Goal: Information Seeking & Learning: Learn about a topic

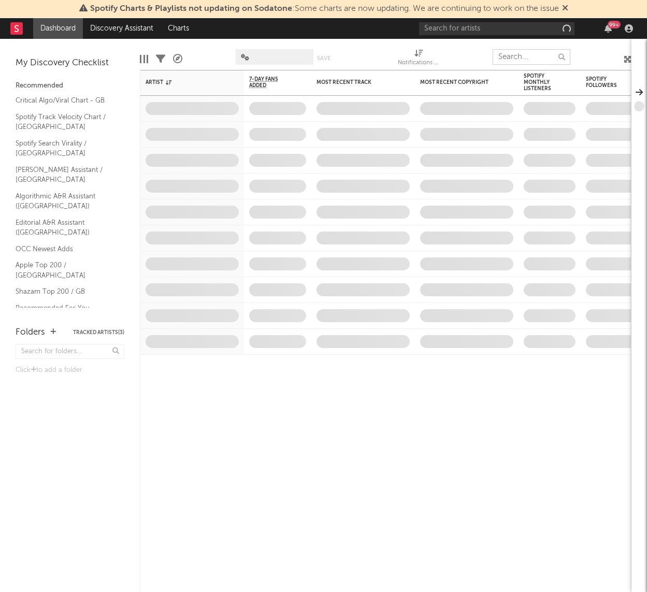
click at [526, 61] on input "text" at bounding box center [532, 57] width 78 height 16
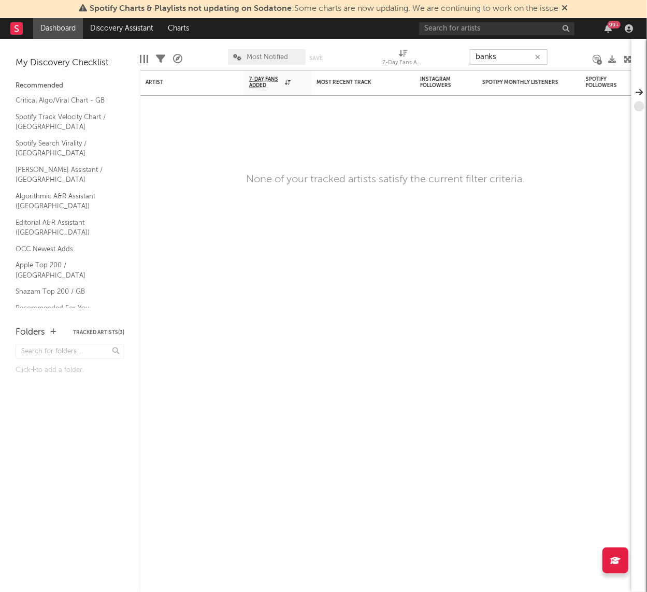
type input "banks"
click at [500, 25] on input "text" at bounding box center [496, 28] width 155 height 13
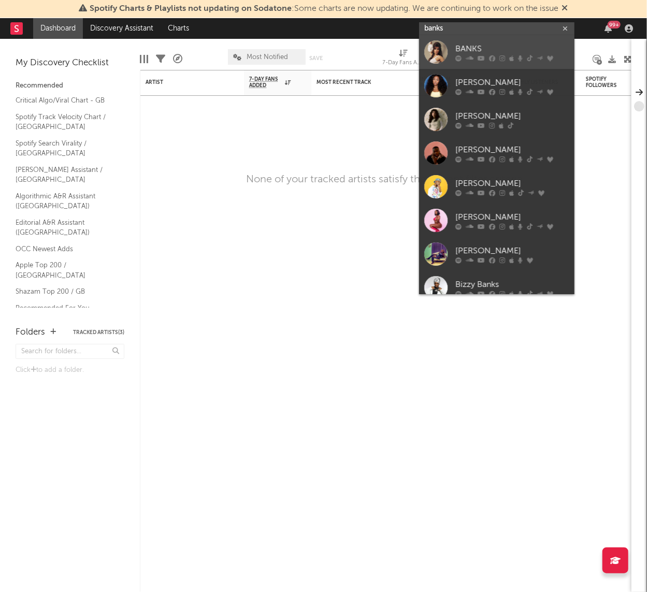
type input "banks"
click at [496, 44] on div "BANKS" at bounding box center [512, 49] width 114 height 12
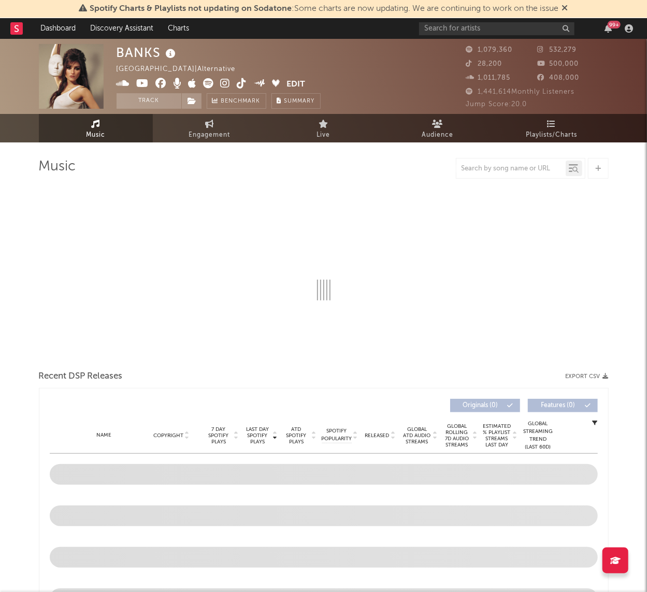
select select "6m"
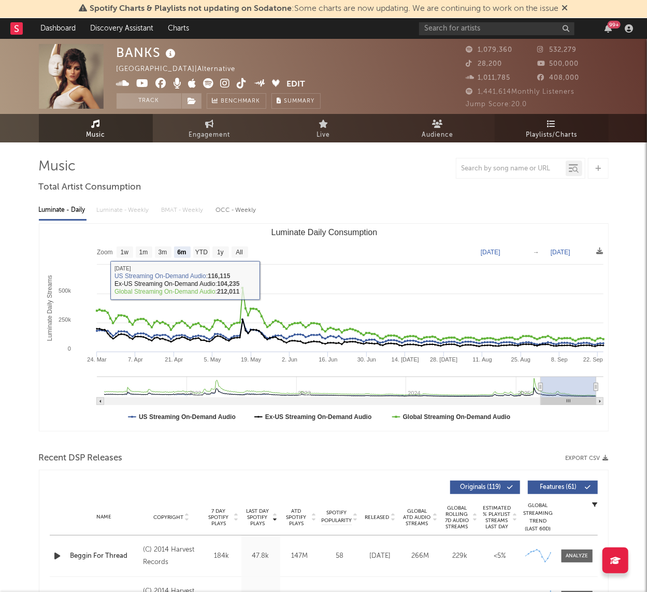
click at [556, 122] on link "Playlists/Charts" at bounding box center [552, 128] width 114 height 28
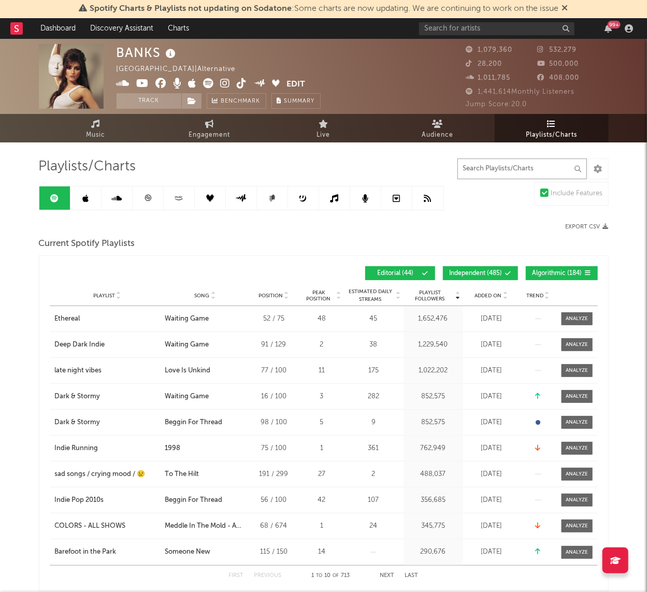
click at [461, 173] on input "text" at bounding box center [522, 169] width 130 height 21
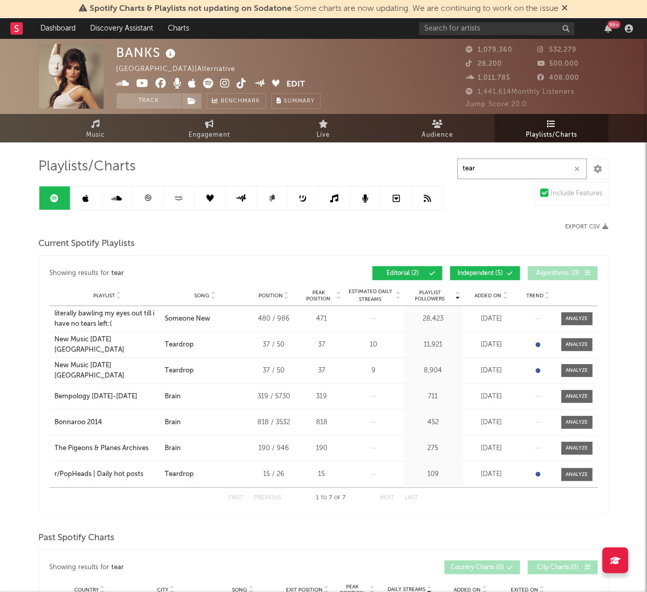
type input "tear"
click at [86, 195] on icon at bounding box center [85, 198] width 6 height 8
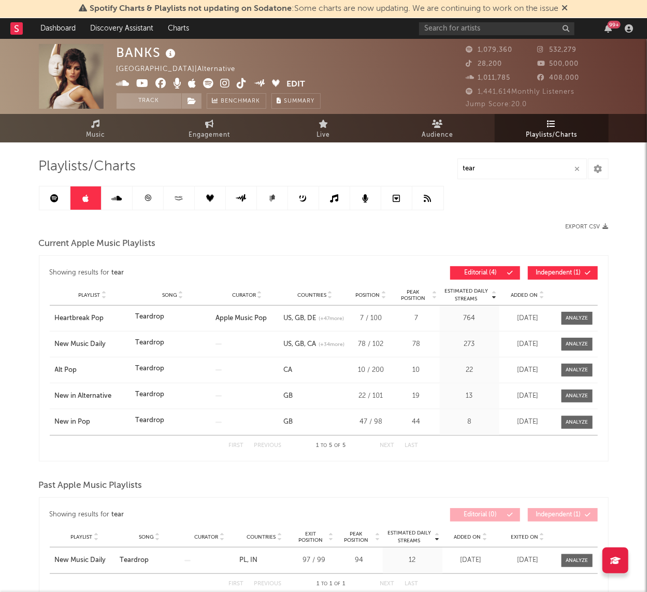
click at [556, 273] on span "Independent ( 1 )" at bounding box center [559, 273] width 48 height 6
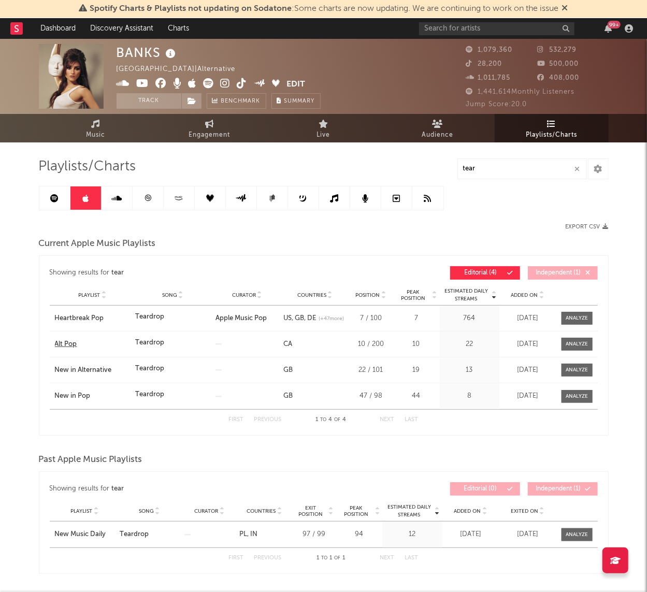
click at [70, 340] on div "Alt Pop" at bounding box center [92, 344] width 75 height 10
click at [113, 198] on icon at bounding box center [116, 198] width 10 height 8
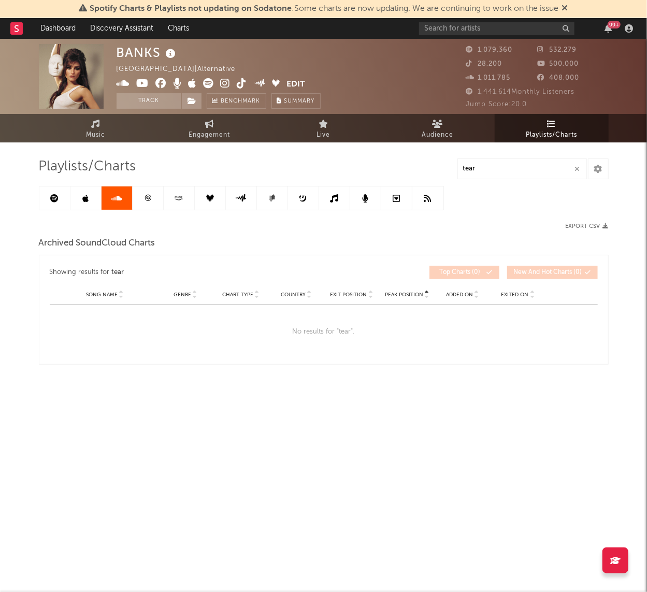
click at [149, 201] on icon at bounding box center [148, 198] width 8 height 8
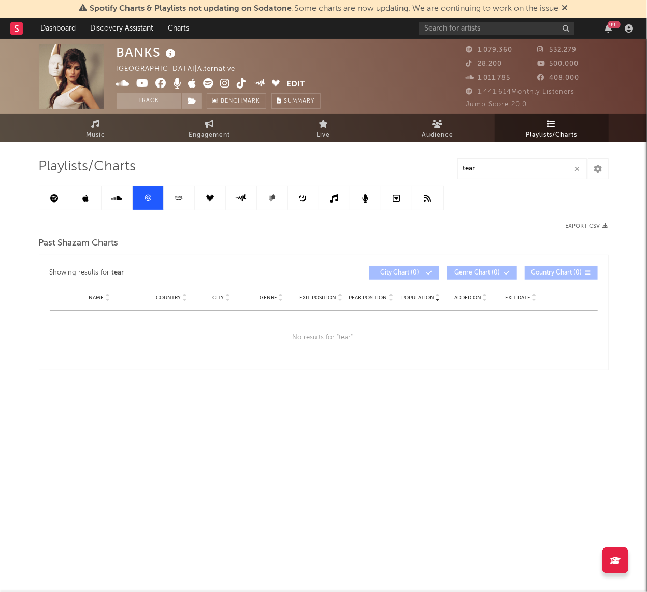
click at [179, 201] on icon at bounding box center [179, 198] width 12 height 8
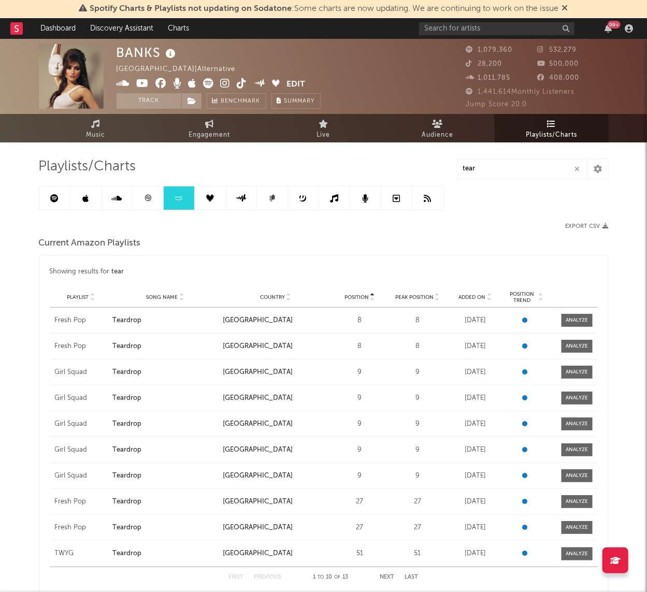
click at [81, 297] on span "Playlist" at bounding box center [78, 297] width 22 height 6
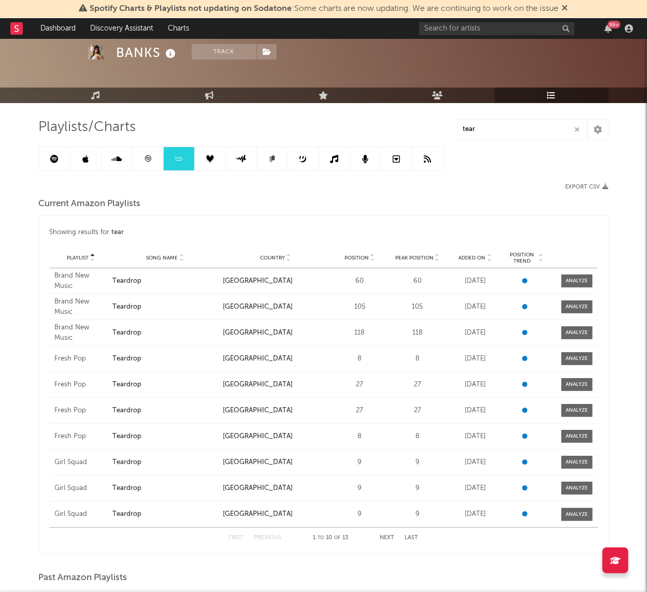
scroll to position [45, 0]
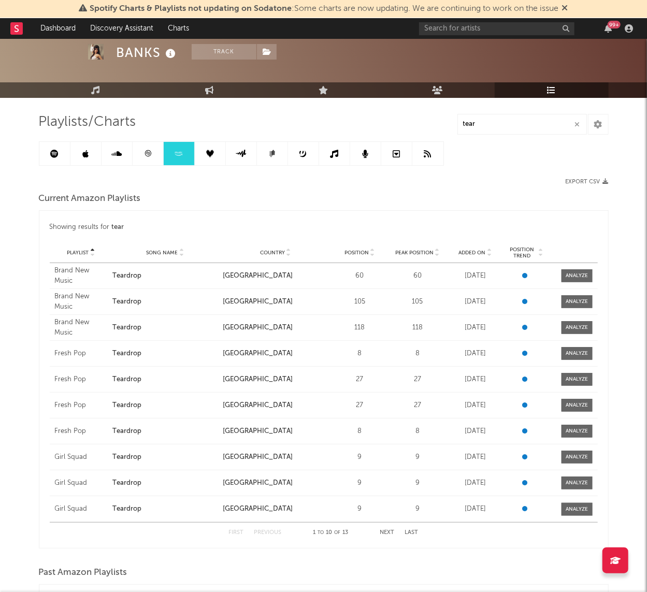
click at [392, 533] on button "Next" at bounding box center [387, 533] width 15 height 6
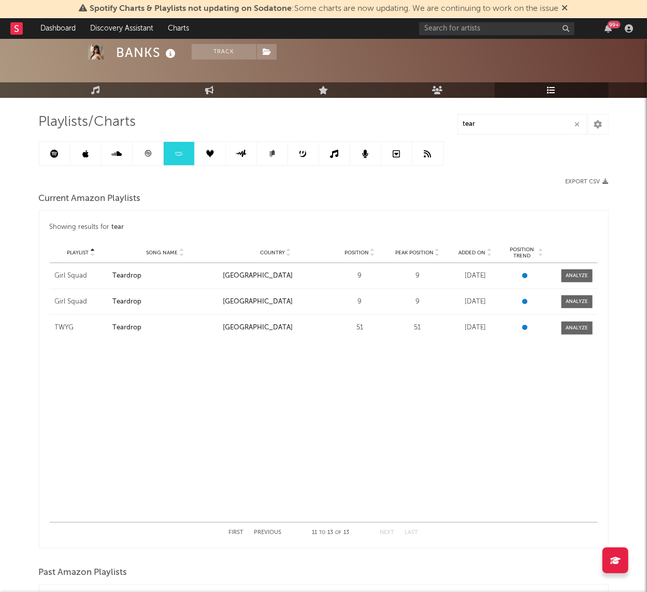
click at [212, 159] on link at bounding box center [210, 153] width 31 height 23
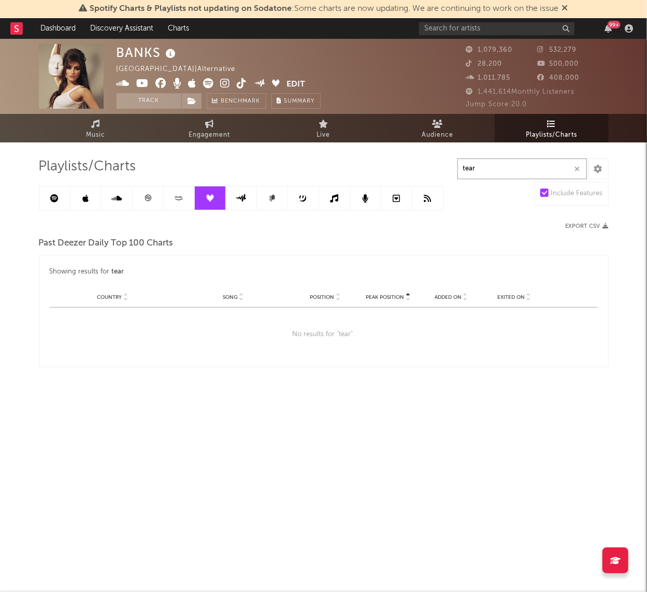
click at [510, 164] on input "tear" at bounding box center [522, 169] width 130 height 21
type input "deathpact"
click at [456, 28] on input "text" at bounding box center [496, 28] width 155 height 13
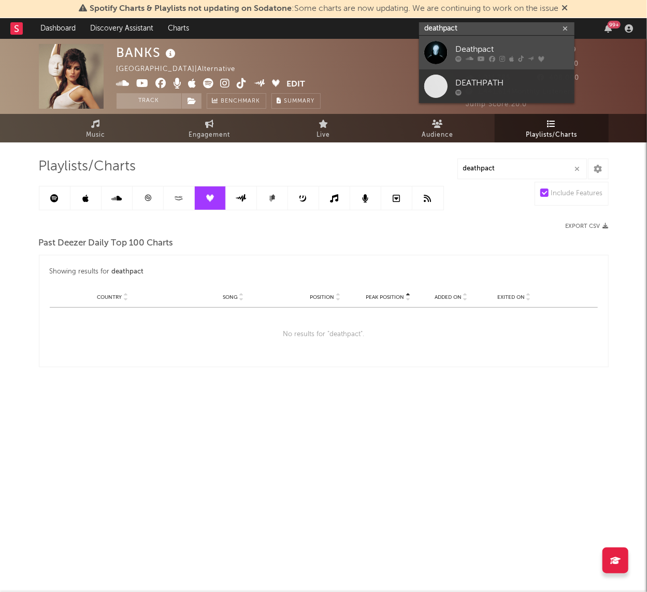
type input "deathpact"
click at [453, 58] on link "Deathpact" at bounding box center [496, 53] width 155 height 34
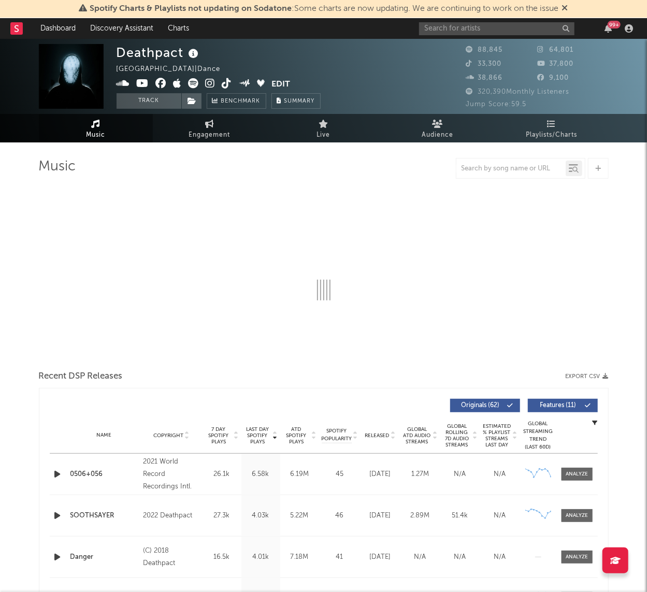
select select "6m"
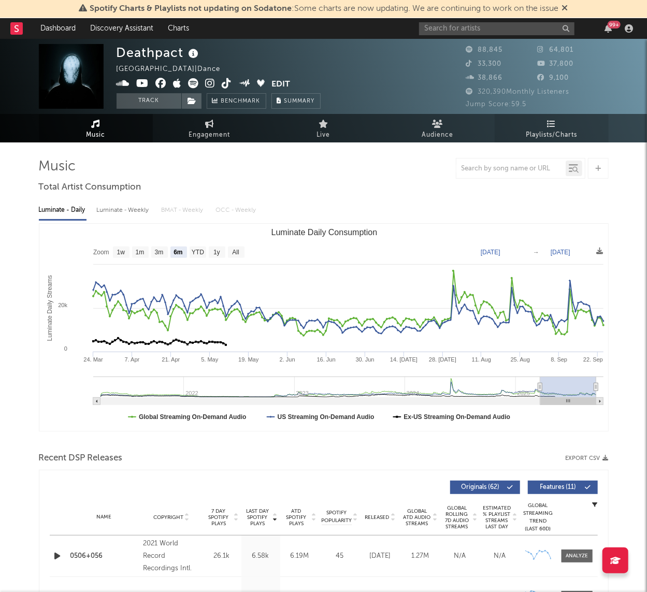
click at [527, 134] on span "Playlists/Charts" at bounding box center [551, 135] width 51 height 12
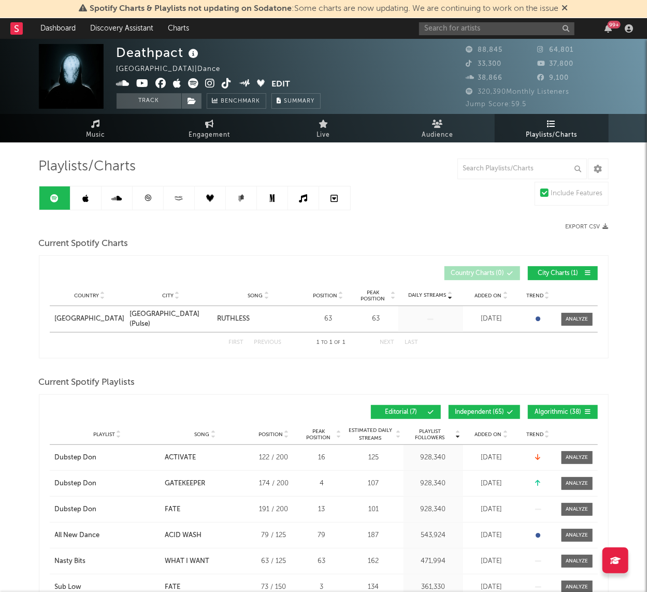
click at [498, 407] on button "Independent ( 65 )" at bounding box center [484, 412] width 71 height 14
click at [560, 411] on span "Algorithmic ( 38 )" at bounding box center [559, 412] width 48 height 6
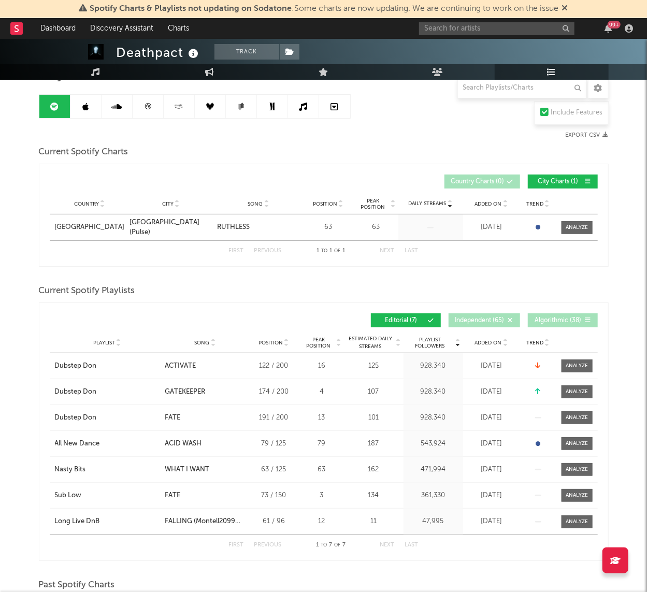
scroll to position [102, 0]
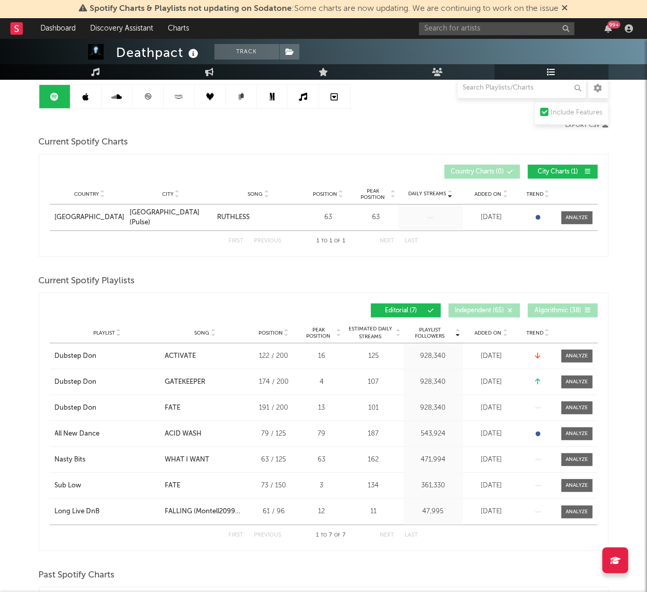
click at [83, 99] on icon at bounding box center [85, 97] width 6 height 8
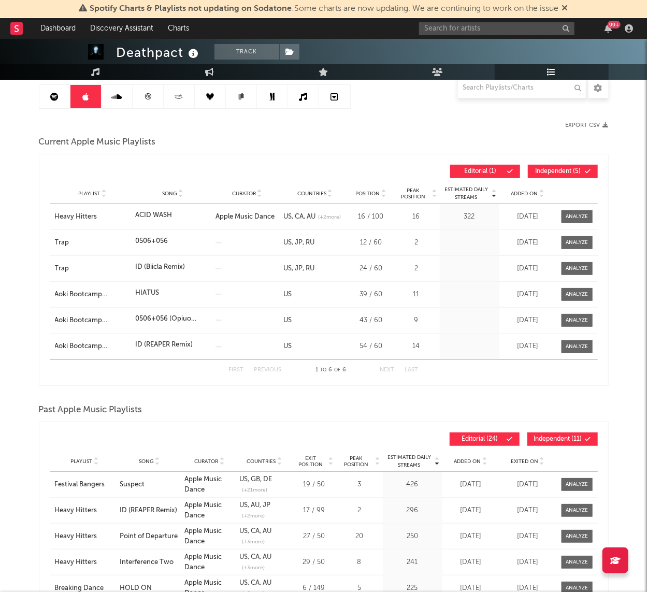
click at [571, 171] on span "Independent ( 5 )" at bounding box center [559, 171] width 48 height 6
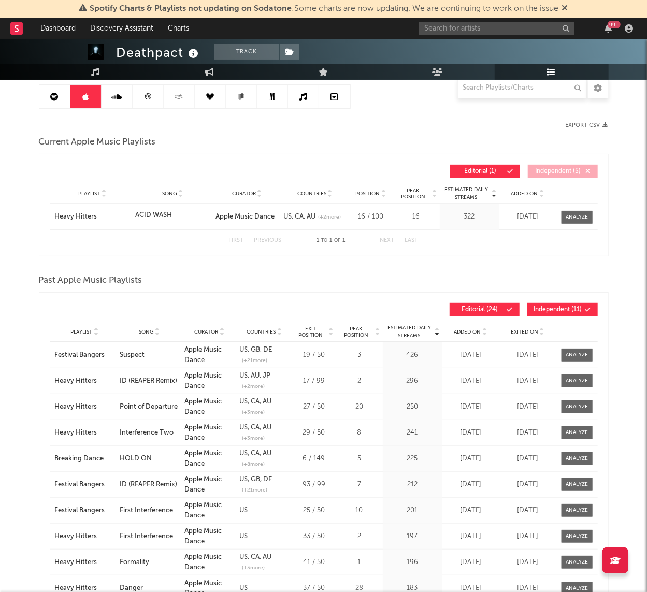
click at [122, 96] on link at bounding box center [117, 96] width 31 height 23
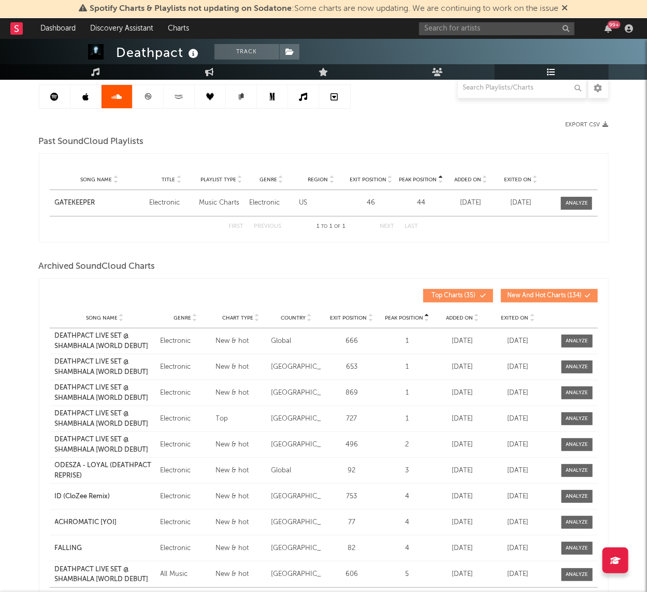
click at [150, 96] on icon at bounding box center [148, 97] width 8 height 8
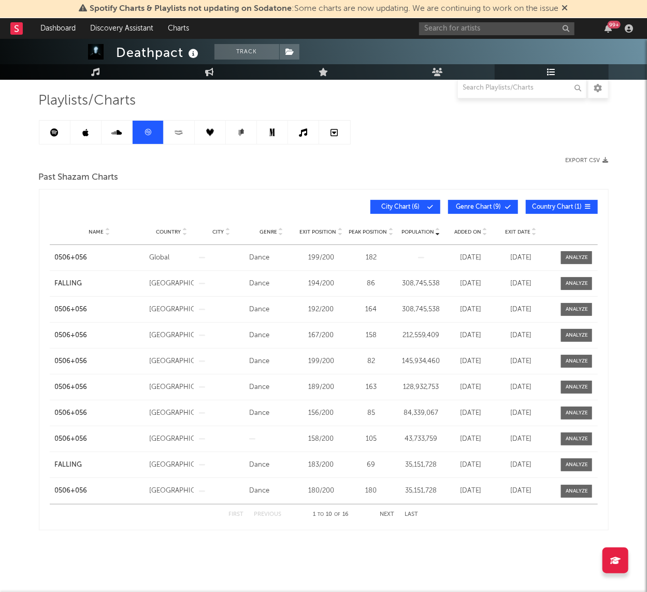
click at [174, 135] on icon at bounding box center [179, 132] width 12 height 8
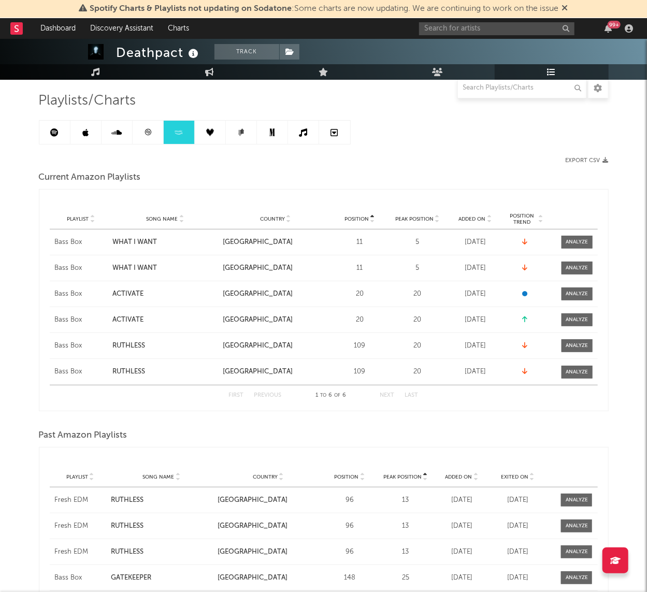
click at [214, 132] on link at bounding box center [210, 132] width 31 height 23
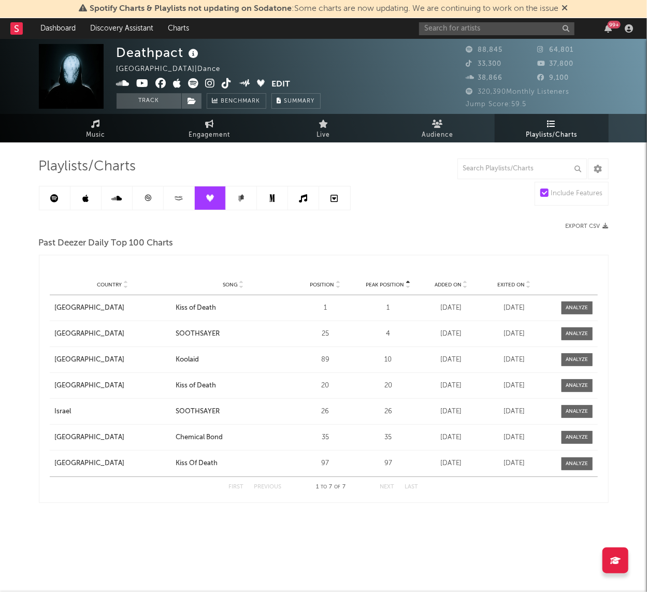
click at [236, 202] on link at bounding box center [241, 198] width 31 height 23
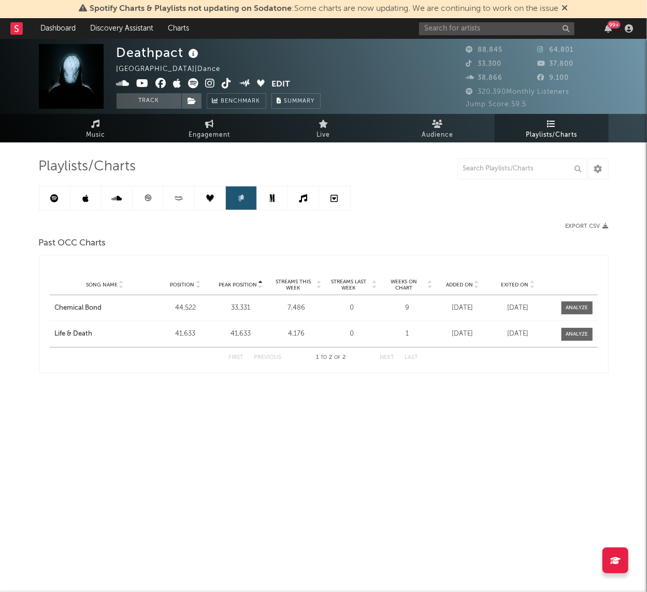
click at [277, 198] on link at bounding box center [272, 198] width 31 height 23
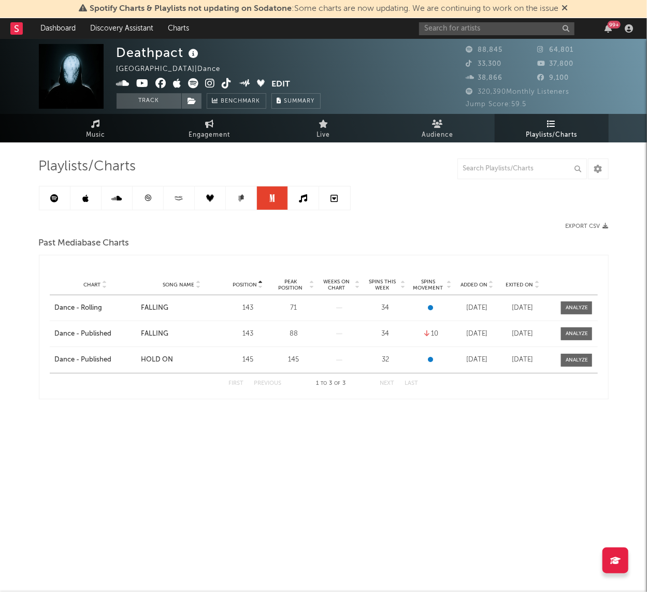
click at [306, 202] on icon at bounding box center [303, 198] width 8 height 8
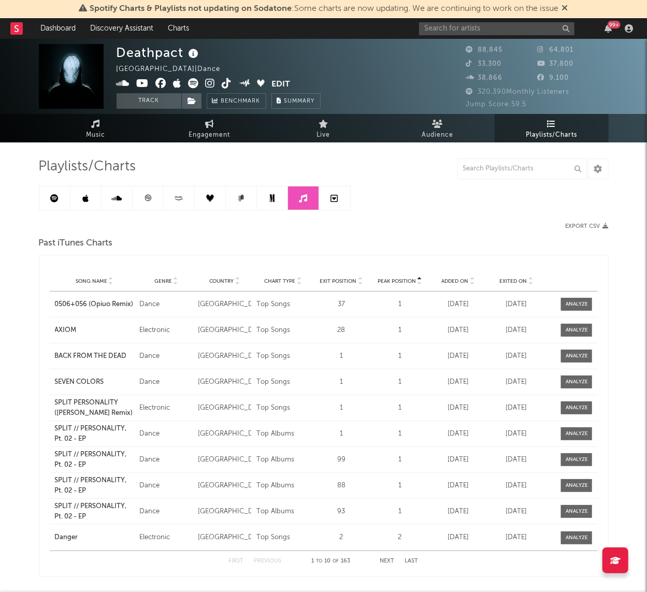
click at [332, 201] on icon at bounding box center [334, 198] width 7 height 8
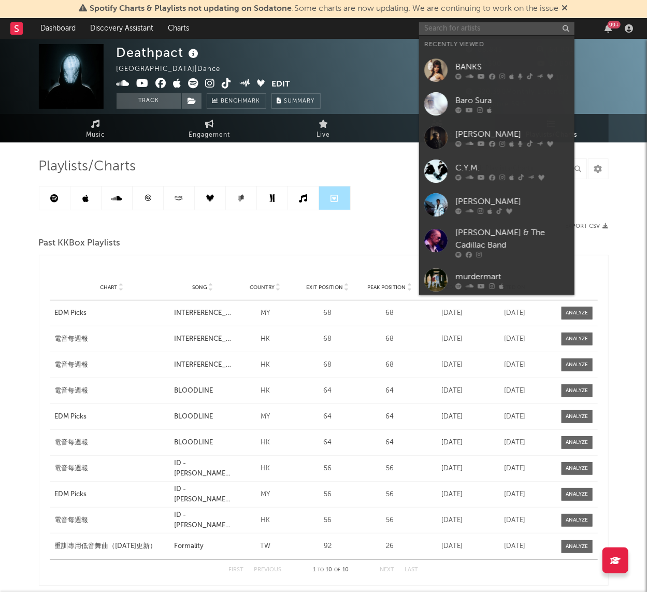
click at [478, 31] on input "text" at bounding box center [496, 28] width 155 height 13
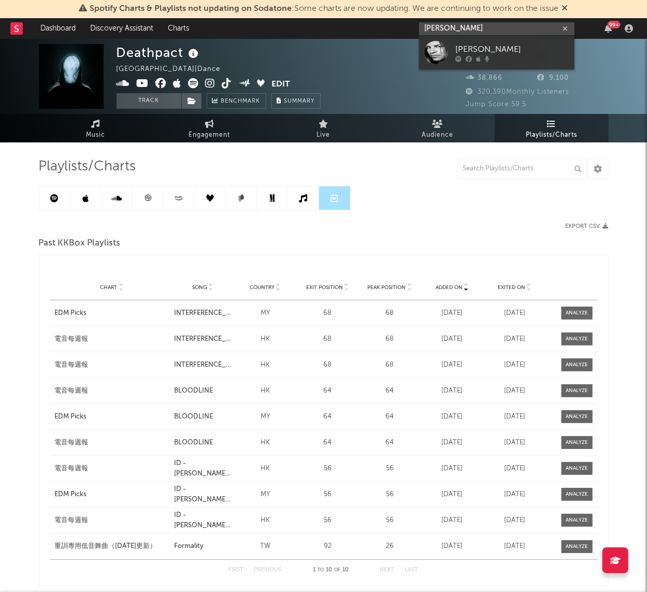
click at [441, 27] on input "[PERSON_NAME]" at bounding box center [496, 28] width 155 height 13
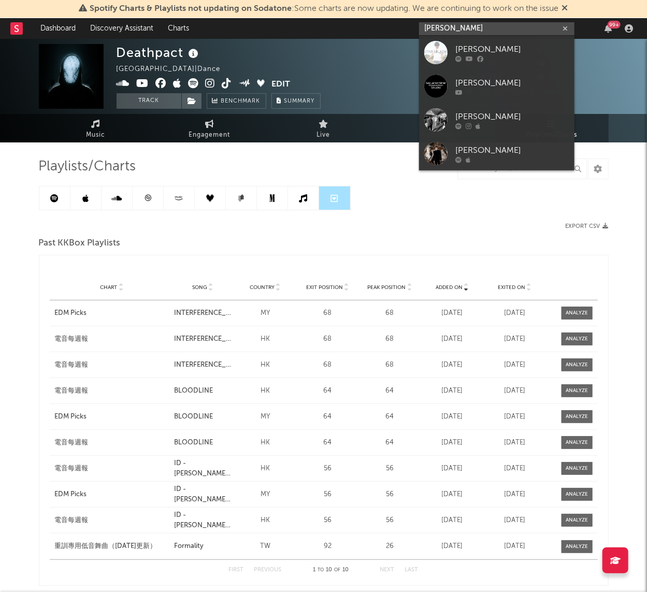
click at [439, 28] on input "[PERSON_NAME]" at bounding box center [496, 28] width 155 height 13
type input "[PERSON_NAME]"
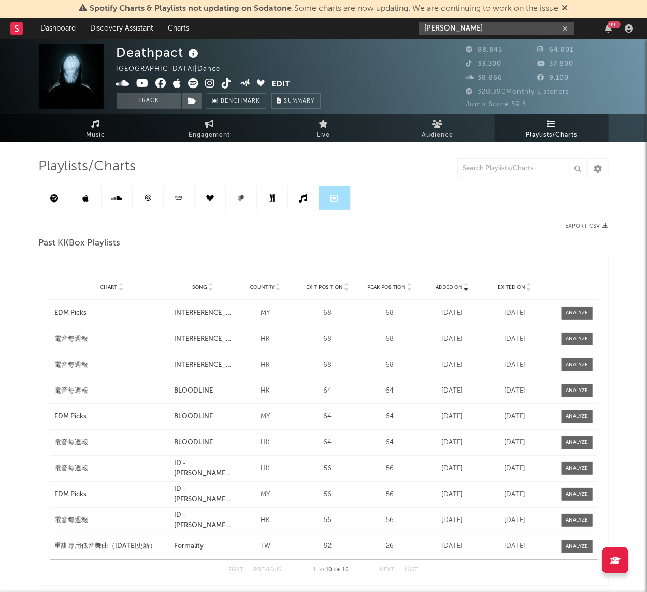
click at [474, 28] on input "[PERSON_NAME]" at bounding box center [496, 28] width 155 height 13
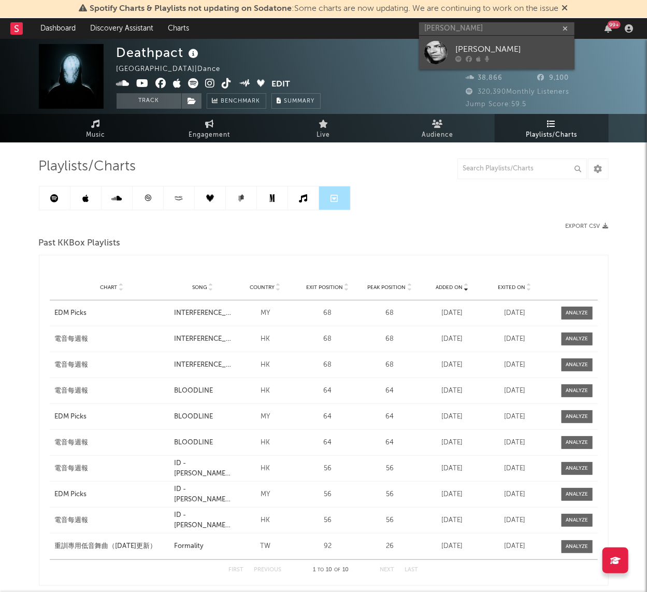
click at [492, 58] on div at bounding box center [512, 58] width 114 height 6
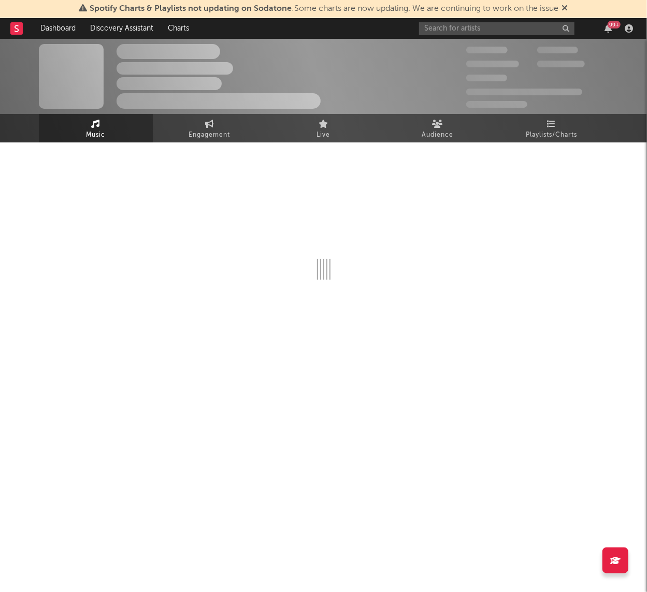
select select "6m"
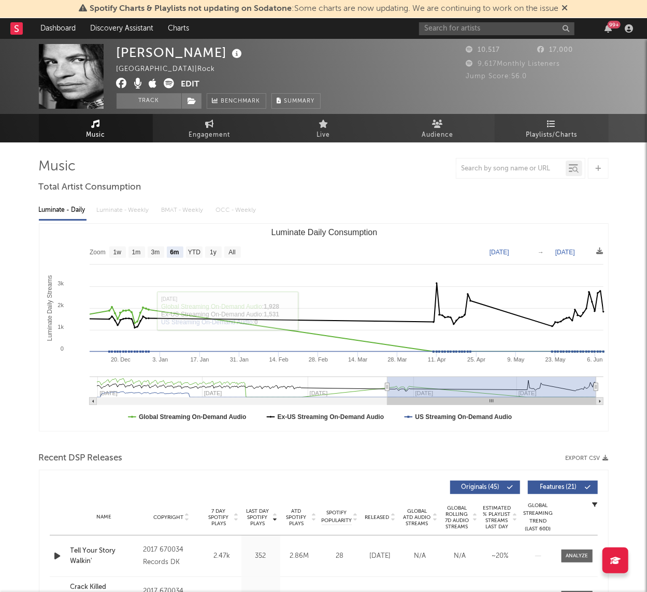
click at [564, 136] on span "Playlists/Charts" at bounding box center [551, 135] width 51 height 12
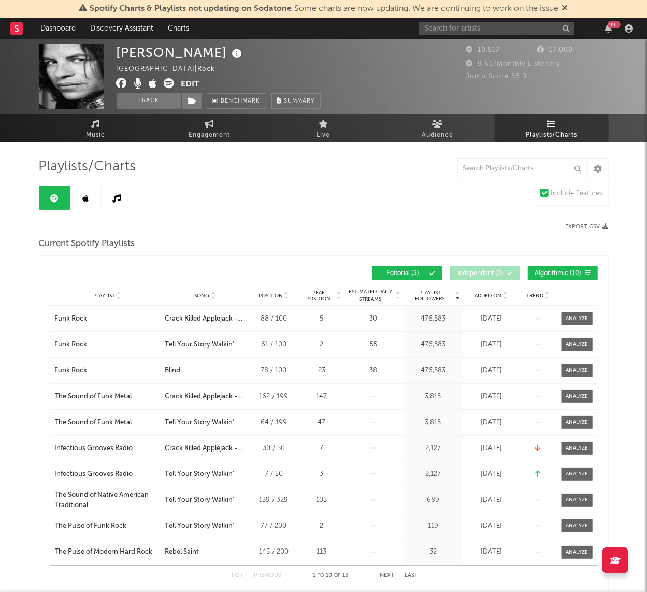
click at [533, 273] on button "Algorithmic ( 10 )" at bounding box center [563, 273] width 70 height 14
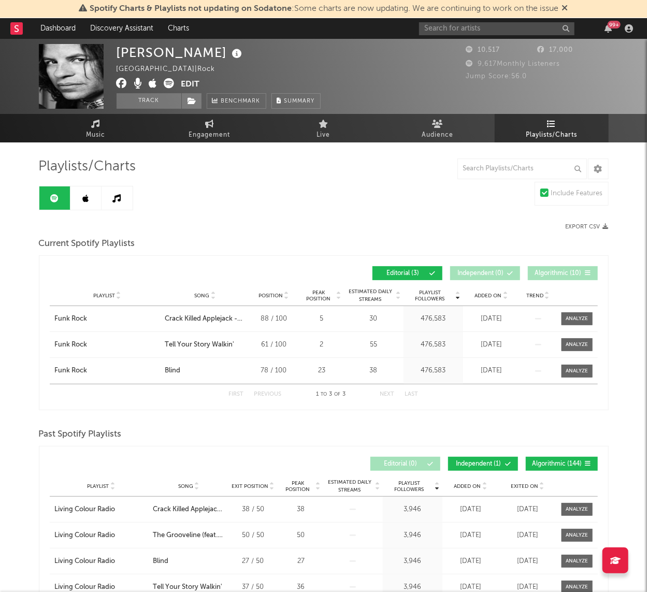
click at [88, 192] on link at bounding box center [85, 198] width 31 height 23
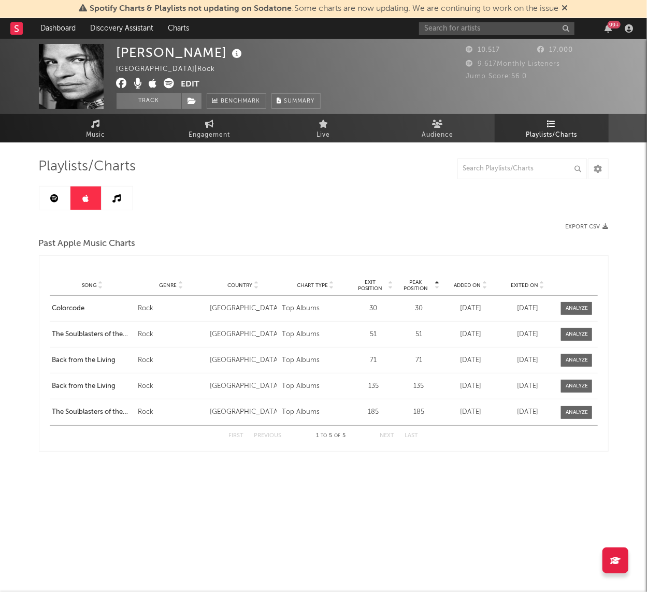
click at [115, 197] on icon at bounding box center [117, 198] width 8 height 8
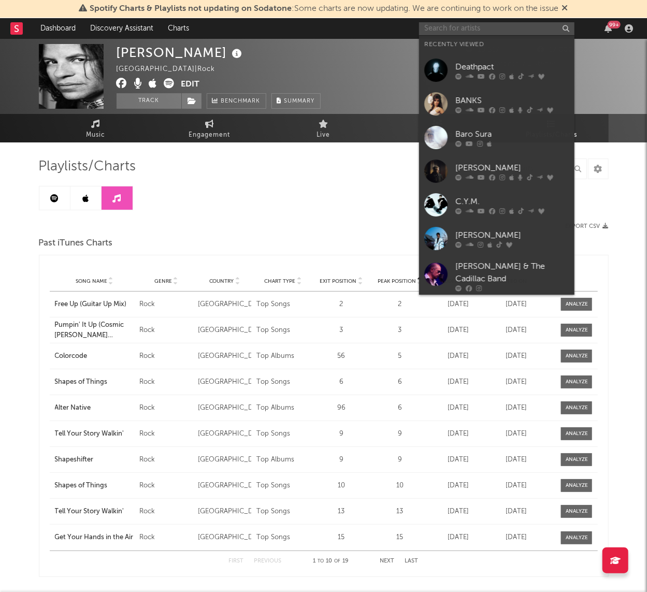
click at [460, 30] on input "text" at bounding box center [496, 28] width 155 height 13
paste input "[URL][DOMAIN_NAME]"
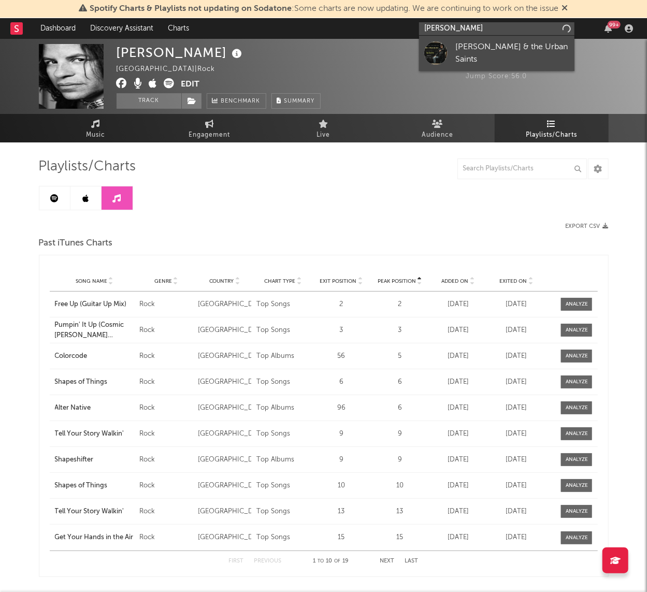
type input "[PERSON_NAME]"
click at [477, 54] on div "[PERSON_NAME] & the Urban Saints" at bounding box center [512, 53] width 114 height 25
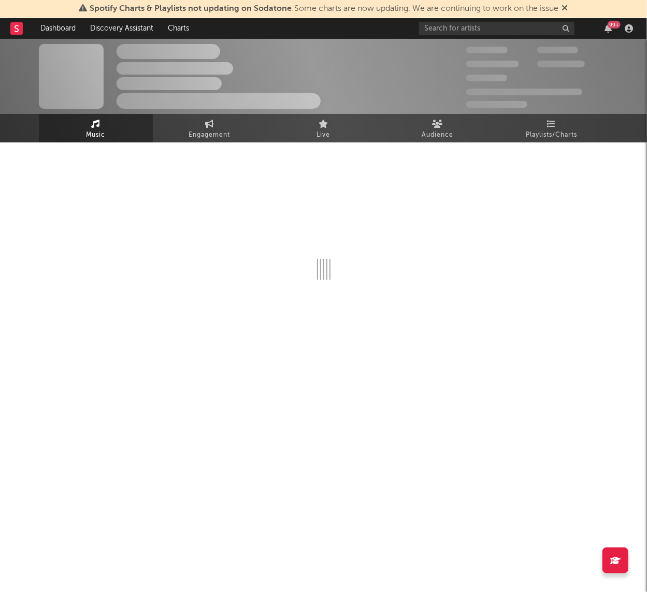
select select "1w"
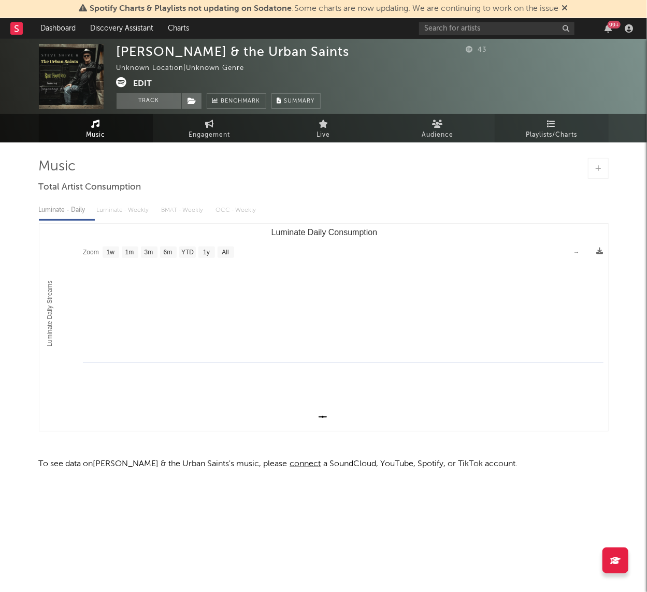
click at [555, 117] on link "Playlists/Charts" at bounding box center [552, 128] width 114 height 28
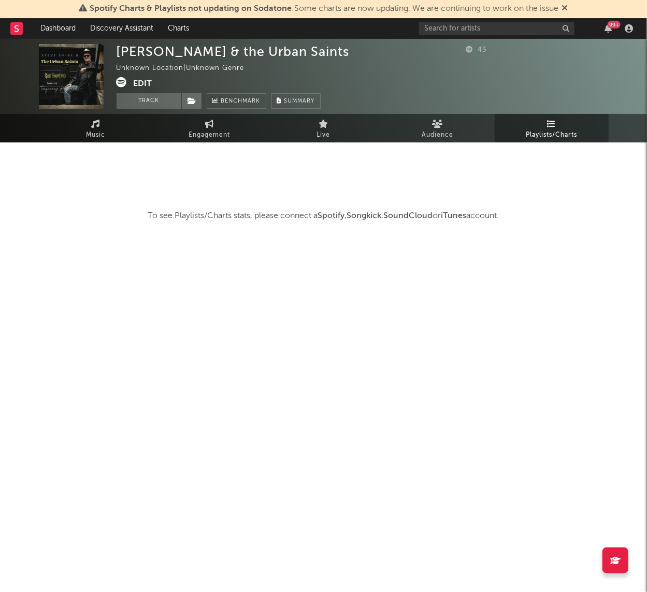
click at [135, 82] on button "Edit" at bounding box center [143, 83] width 19 height 13
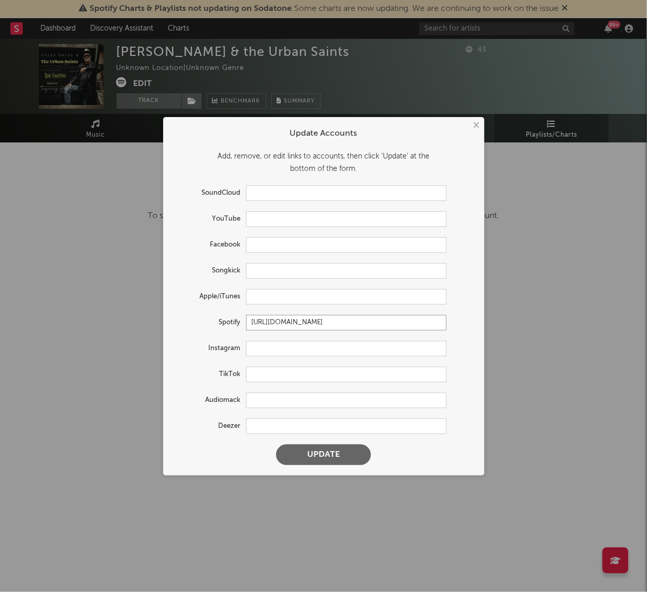
click at [268, 321] on input "[URL][DOMAIN_NAME]" at bounding box center [346, 323] width 201 height 16
paste input "?si=z0-lDLIyTlOOvYWa30UF1g"
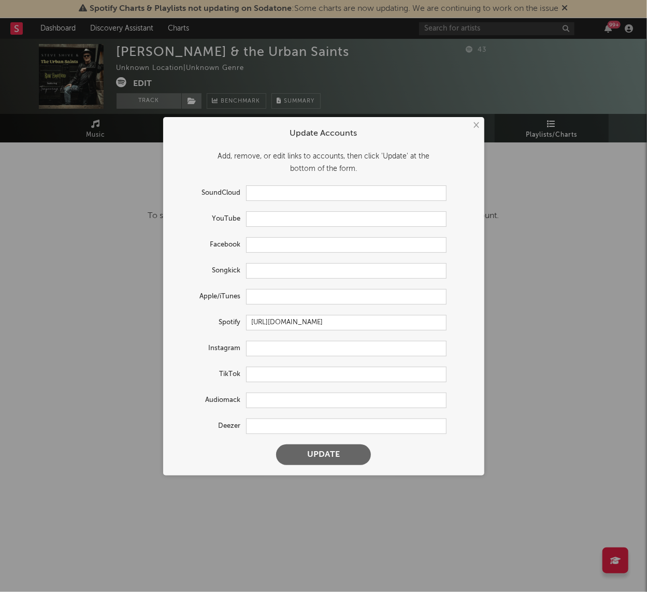
click at [326, 458] on button "Update" at bounding box center [323, 455] width 95 height 21
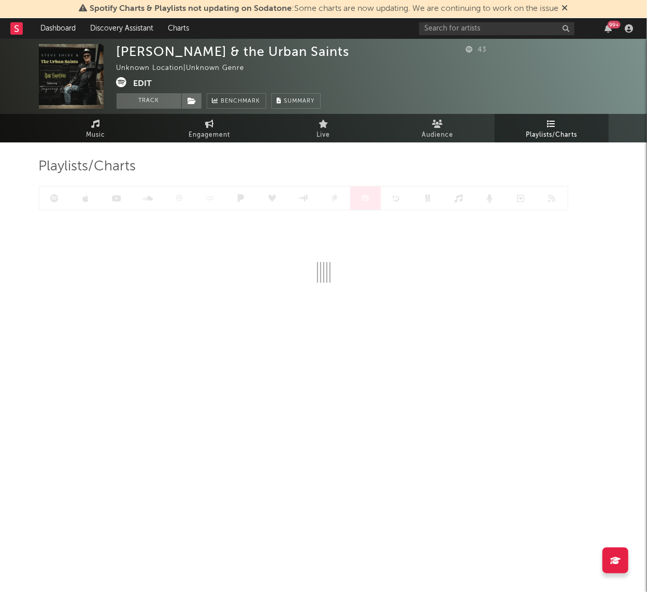
type input "[URL][DOMAIN_NAME]"
